Goal: Task Accomplishment & Management: Manage account settings

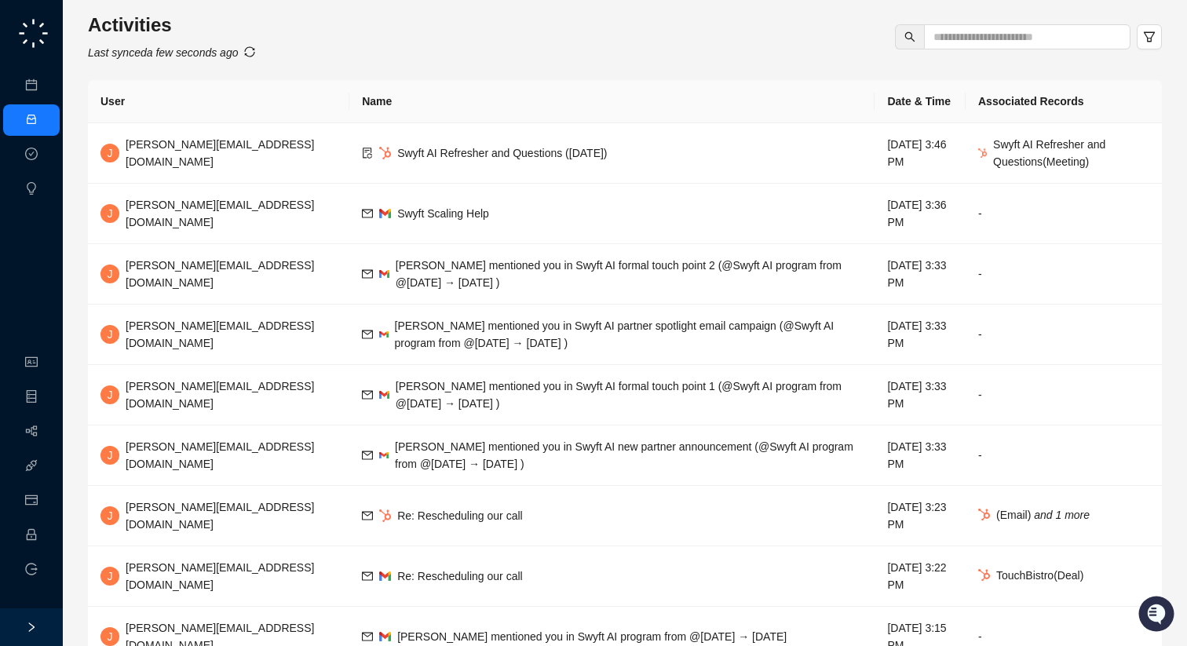
click at [255, 53] on icon "sync" at bounding box center [249, 51] width 11 height 11
